Goal: Transaction & Acquisition: Purchase product/service

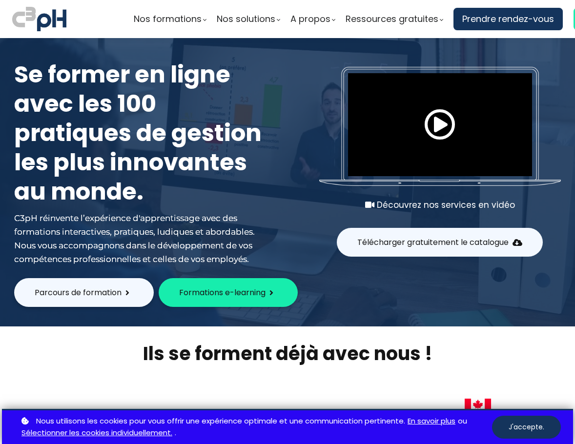
drag, startPoint x: 516, startPoint y: 429, endPoint x: 478, endPoint y: 431, distance: 38.1
click at [516, 429] on button "J'accepte." at bounding box center [526, 427] width 69 height 23
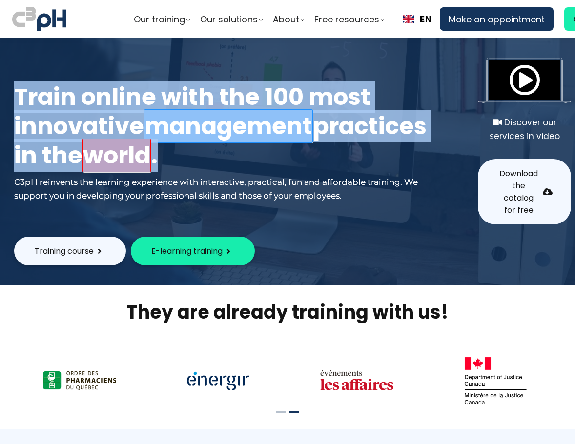
drag, startPoint x: 10, startPoint y: 76, endPoint x: 86, endPoint y: 191, distance: 138.0
click at [86, 191] on div "Train online with the 100 most innovative management practices in the world . C…" at bounding box center [220, 136] width 437 height 177
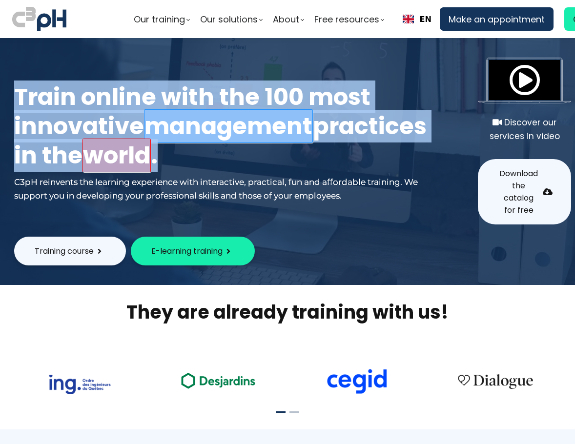
click at [107, 170] on h1 "Train online with the 100 most innovative management practices in the world ." at bounding box center [220, 127] width 413 height 88
drag, startPoint x: 107, startPoint y: 191, endPoint x: 14, endPoint y: 62, distance: 159.5
click at [14, 83] on h1 "Train online with the 100 most innovative management practices in the world ." at bounding box center [220, 127] width 413 height 88
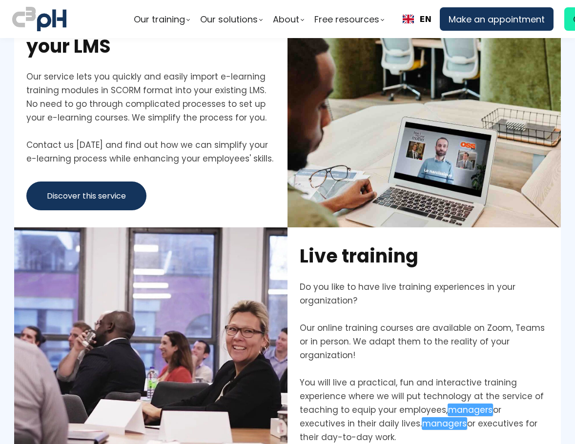
scroll to position [2344, 0]
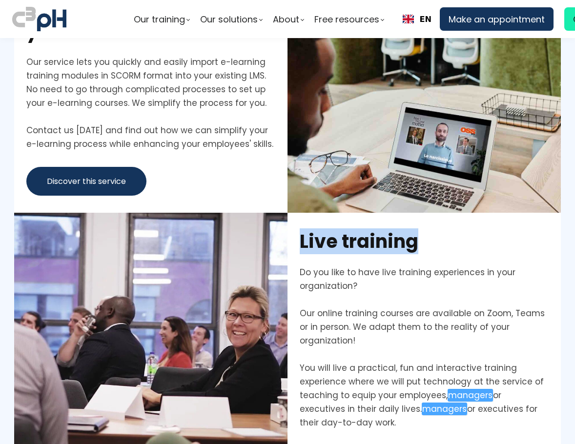
drag, startPoint x: 299, startPoint y: 242, endPoint x: 421, endPoint y: 239, distance: 122.6
click at [421, 239] on h1 "Live training" at bounding box center [424, 241] width 249 height 23
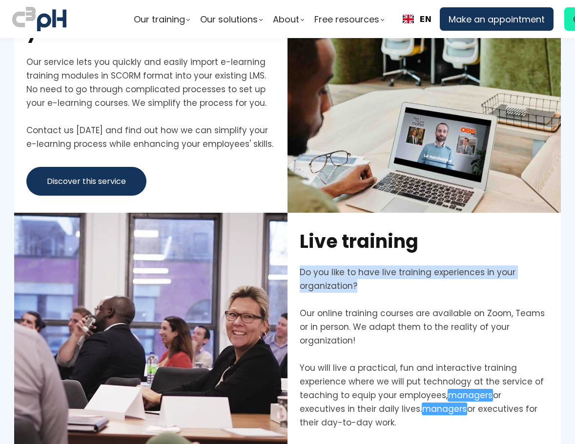
drag, startPoint x: 299, startPoint y: 276, endPoint x: 377, endPoint y: 290, distance: 79.9
click at [377, 290] on div "Do you like to have live training experiences in your organization?" at bounding box center [424, 286] width 249 height 41
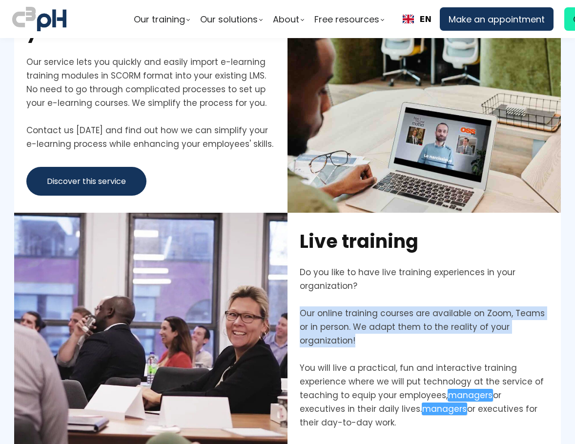
drag, startPoint x: 295, startPoint y: 314, endPoint x: 364, endPoint y: 341, distance: 74.4
click at [364, 341] on div "Live training Do you like to have live training experiences in your organizatio…" at bounding box center [424, 352] width 273 height 279
click at [364, 341] on div "Our online training courses are available on Zoom, Teams or in person. We adapt…" at bounding box center [424, 334] width 249 height 55
drag, startPoint x: 364, startPoint y: 341, endPoint x: 291, endPoint y: 309, distance: 80.0
click at [291, 309] on div "Live training Do you like to have live training experiences in your organizatio…" at bounding box center [424, 352] width 273 height 279
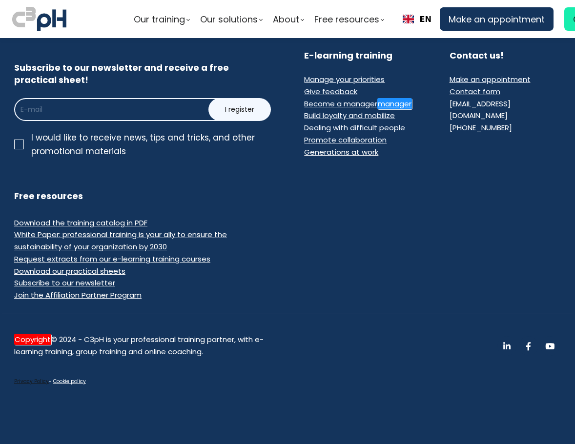
scroll to position [6030, 0]
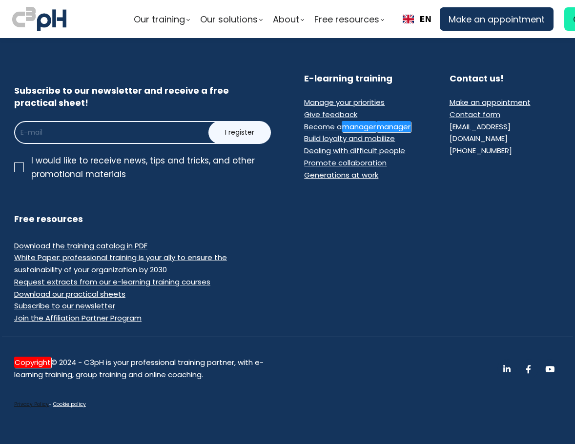
click at [32, 401] on font "Privacy Policy" at bounding box center [31, 404] width 35 height 7
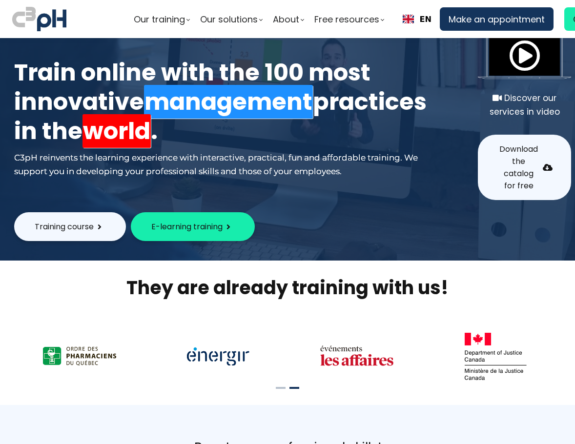
scroll to position [0, 0]
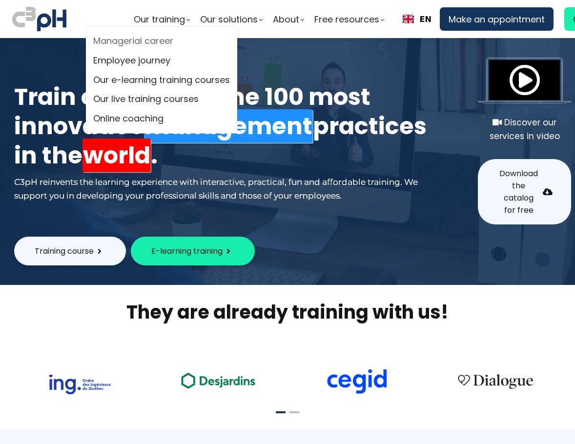
click at [158, 41] on font "Managerial career" at bounding box center [133, 41] width 80 height 12
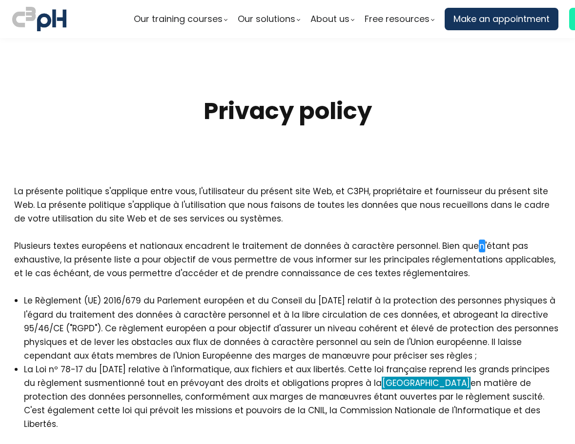
click at [185, 202] on div "La présente politique s'applique entre vous, l'utilisateur du présent site Web,…" at bounding box center [287, 308] width 547 height 247
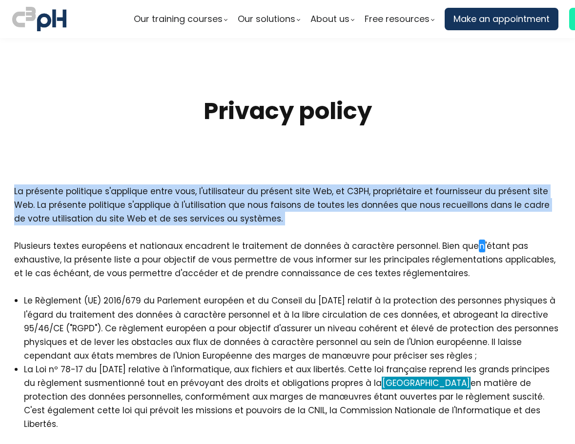
click at [185, 202] on div "La présente politique s'applique entre vous, l'utilisateur du présent site Web,…" at bounding box center [287, 308] width 547 height 247
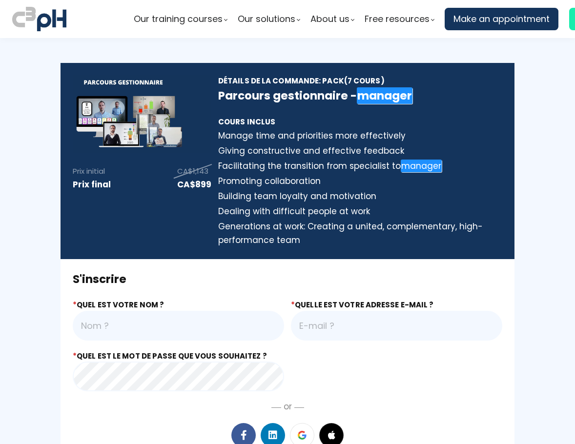
scroll to position [15, 0]
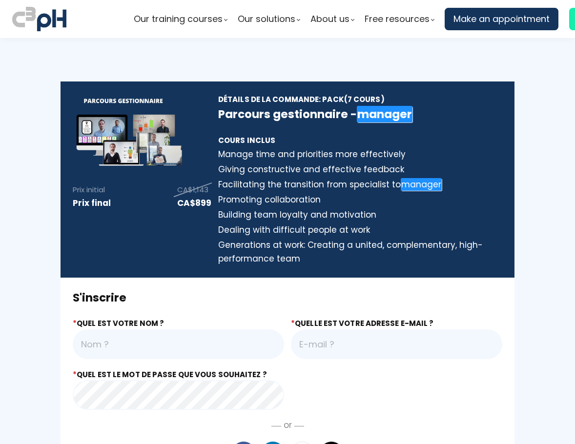
click at [140, 346] on input "text" at bounding box center [178, 345] width 211 height 30
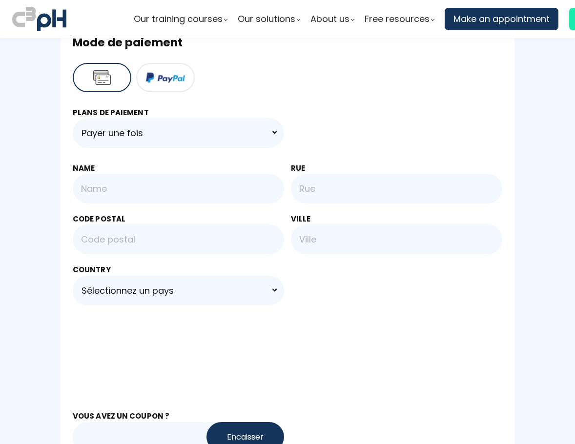
scroll to position [537, 0]
click at [334, 193] on input "text" at bounding box center [396, 189] width 211 height 30
click at [217, 238] on input "text" at bounding box center [178, 240] width 211 height 30
click at [179, 290] on select "Sélectionnez un pays Afghanistan Åland Islands Albania Algeria American Samoa A…" at bounding box center [178, 291] width 211 height 30
select select "AF"
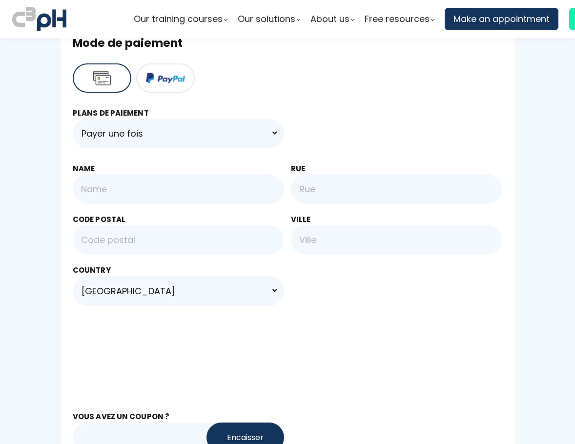
click at [73, 276] on select "Sélectionnez un pays Afghanistan Åland Islands Albania Algeria American Samoa A…" at bounding box center [178, 291] width 211 height 30
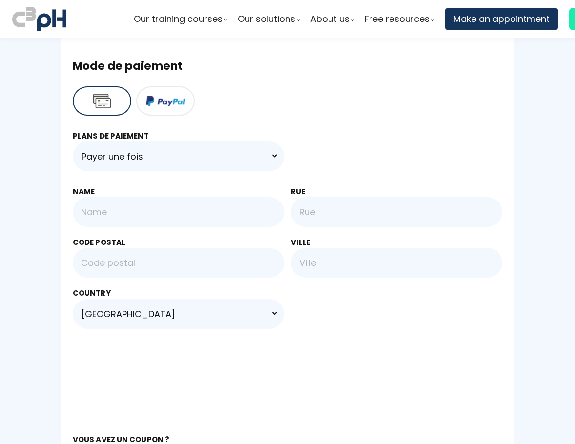
scroll to position [586, 0]
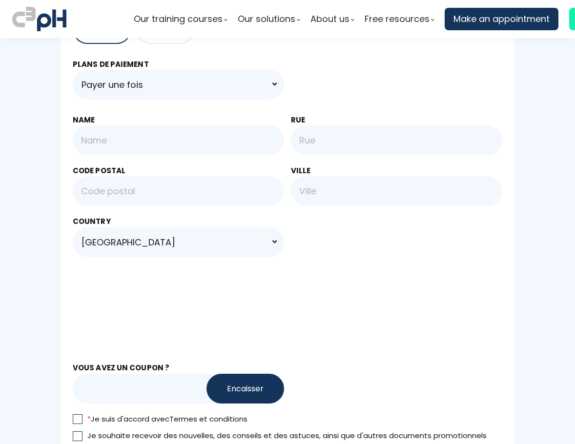
click at [343, 63] on div "Plans de paiement Payer une fois 4 paiements de CA$224.75/mois" at bounding box center [288, 79] width 430 height 41
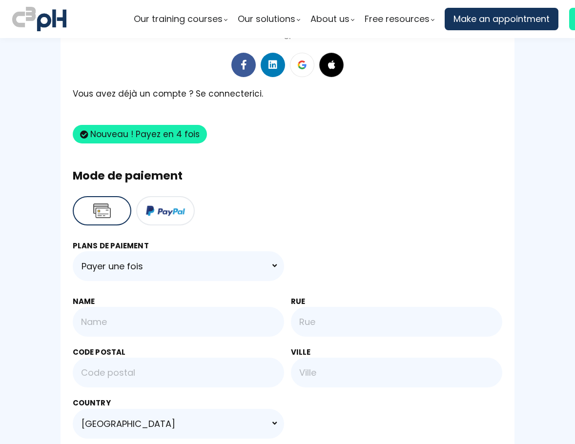
scroll to position [293, 0]
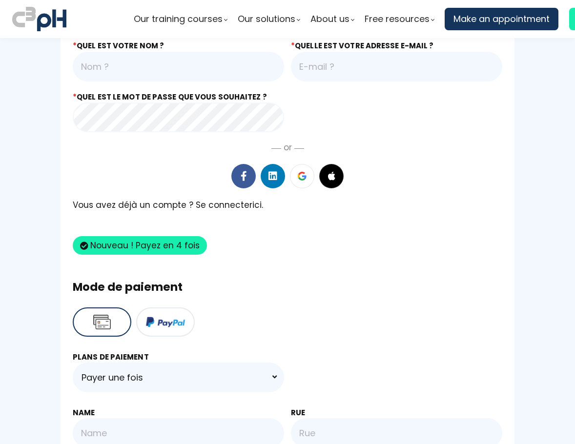
click at [414, 171] on div at bounding box center [288, 176] width 430 height 24
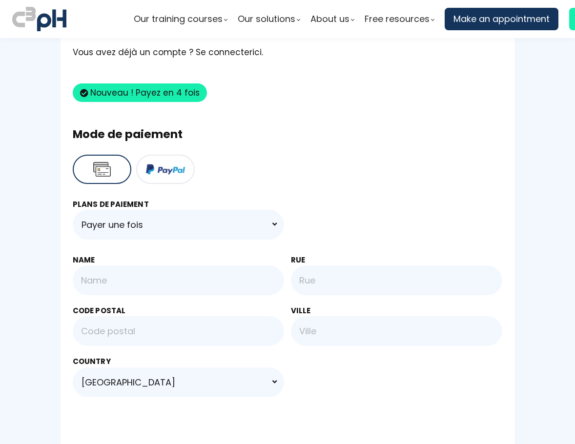
scroll to position [439, 0]
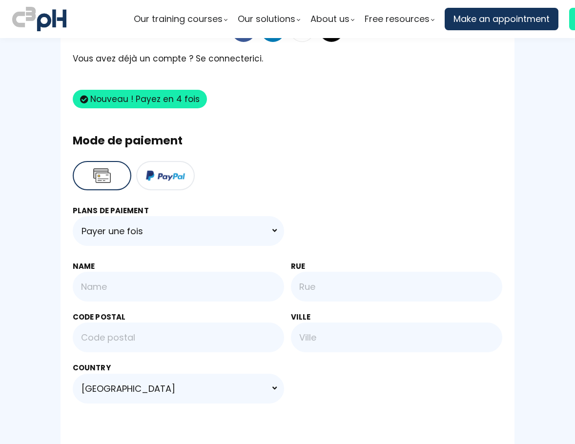
click at [129, 143] on h3 "Mode de paiement" at bounding box center [288, 141] width 430 height 16
click at [42, 137] on section "Prix initial Prix final CA$1,143 CA$899 Détails de la commande: Pack (7 Cours) …" at bounding box center [287, 334] width 575 height 1470
